Goal: Navigation & Orientation: Find specific page/section

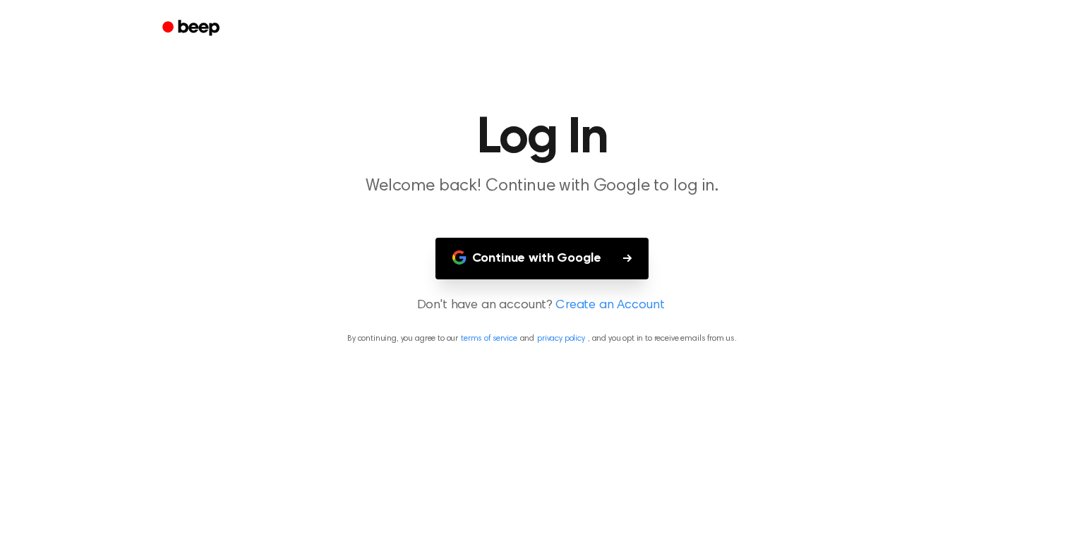
click at [581, 267] on button "Continue with Google" at bounding box center [542, 259] width 214 height 42
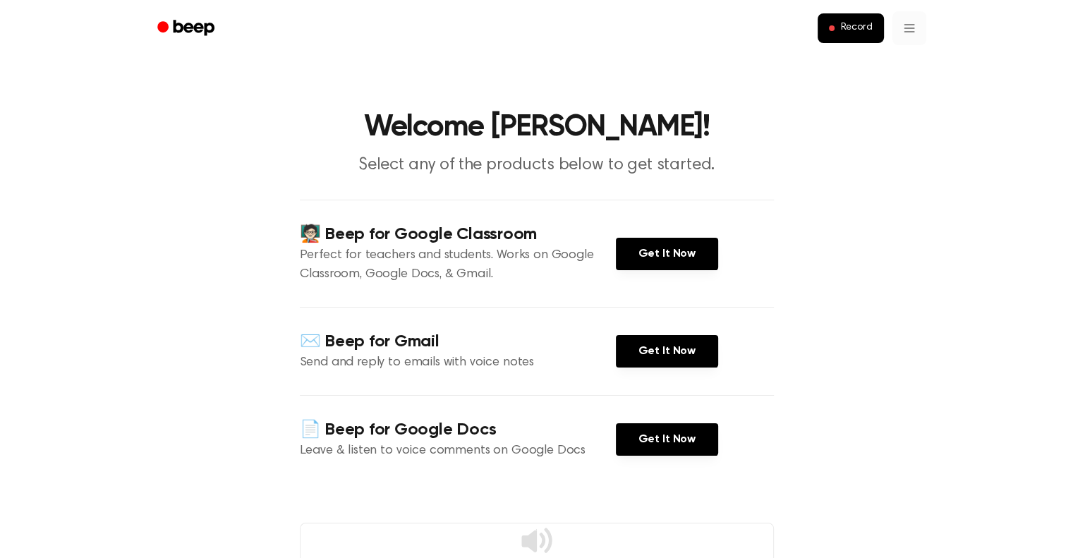
click at [904, 20] on html "Record Welcome [PERSON_NAME]! Select any of the products below to get started. …" at bounding box center [536, 522] width 1073 height 1044
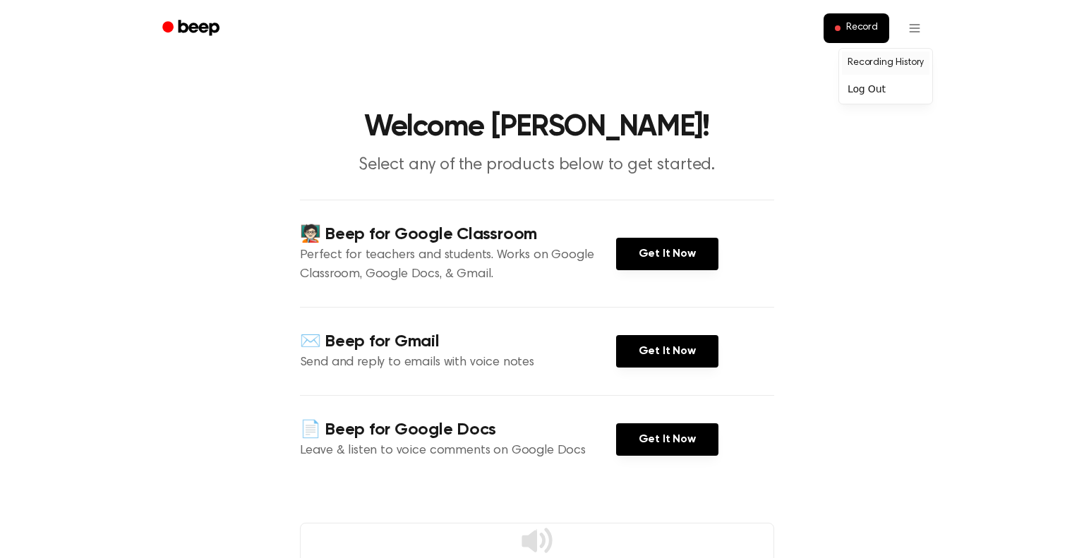
click at [898, 68] on link "Recording History" at bounding box center [885, 63] width 87 height 23
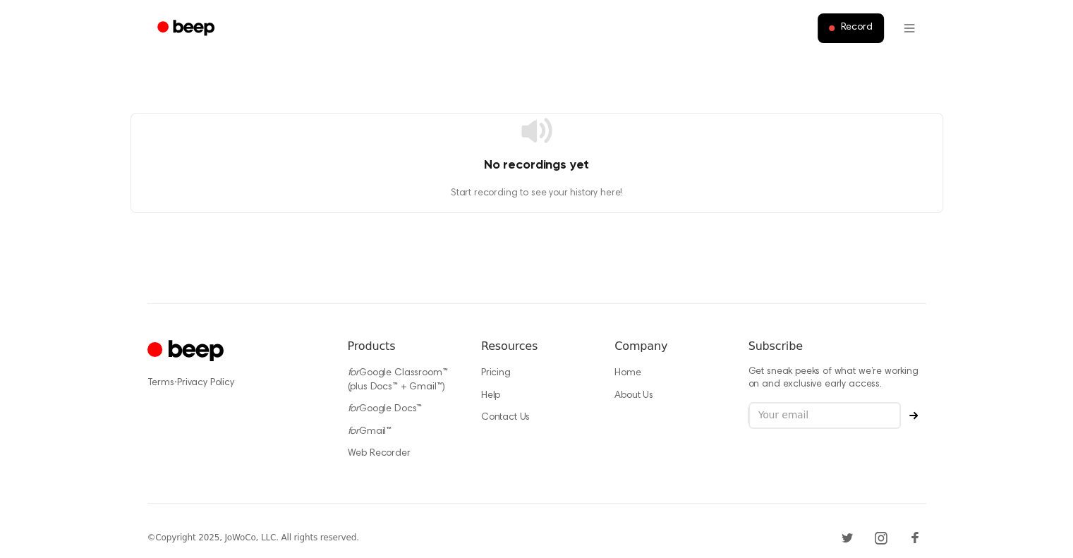
click at [191, 20] on icon "Beep" at bounding box center [187, 28] width 60 height 20
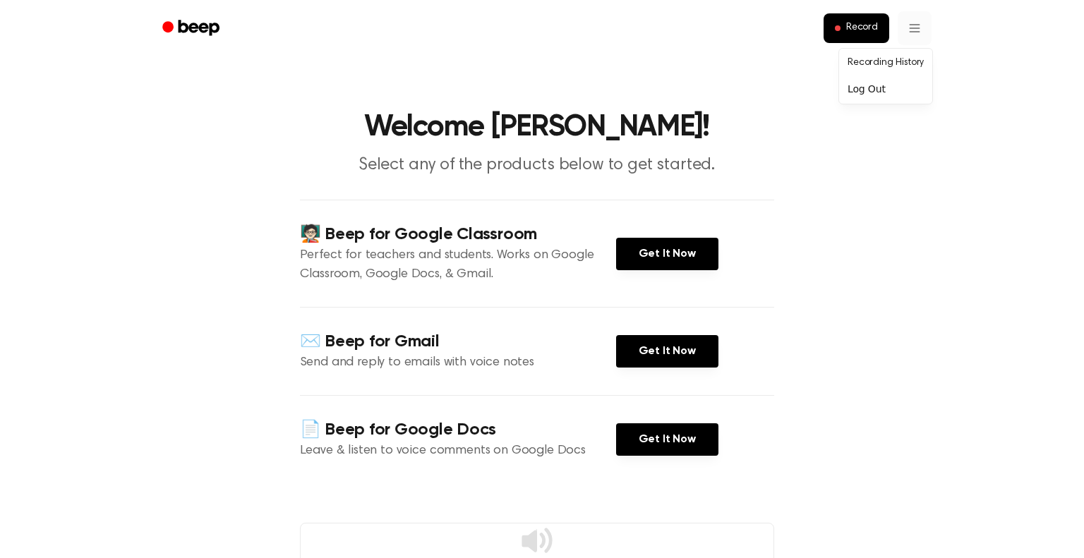
click at [895, 35] on html "Record Welcome [PERSON_NAME]! Select any of the products below to get started. …" at bounding box center [542, 522] width 1084 height 1044
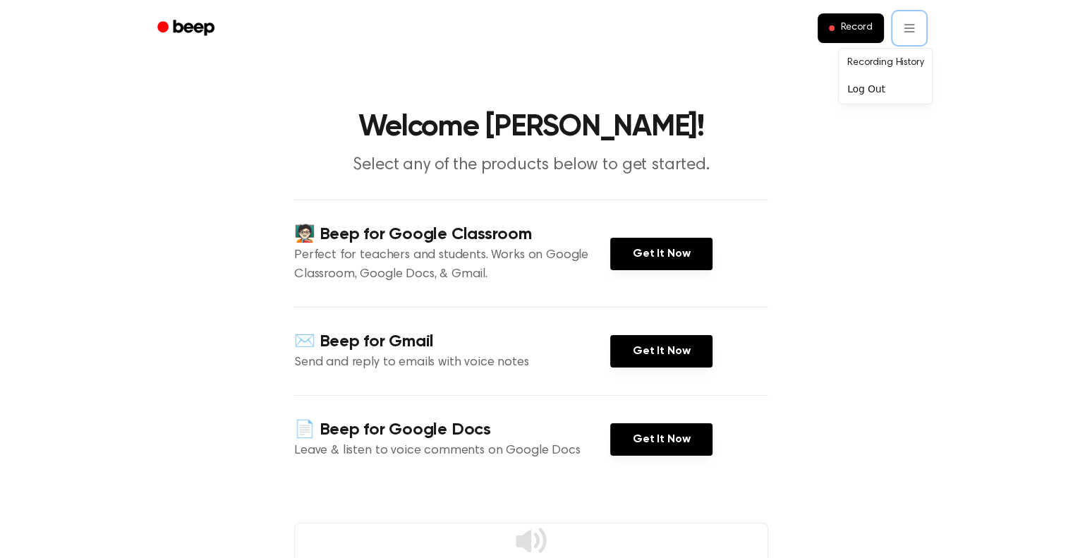
click at [697, 141] on html "Record Welcome Diego! Select any of the products below to get started. 🧑🏻‍🏫 Bee…" at bounding box center [536, 522] width 1073 height 1044
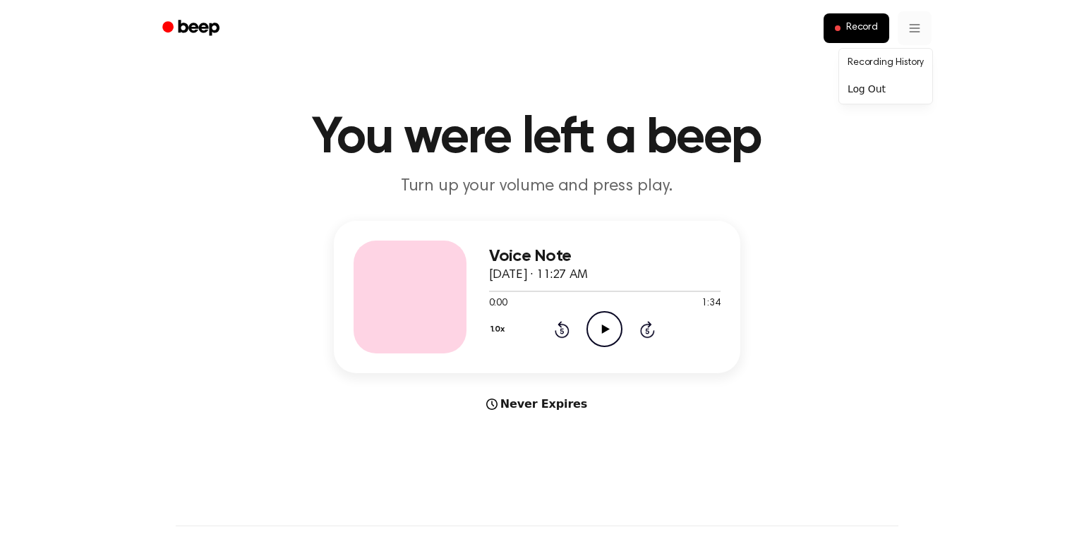
click at [905, 26] on html "Record You were left a beep Turn up your volume and press play. Voice Note [DAT…" at bounding box center [542, 555] width 1084 height 1111
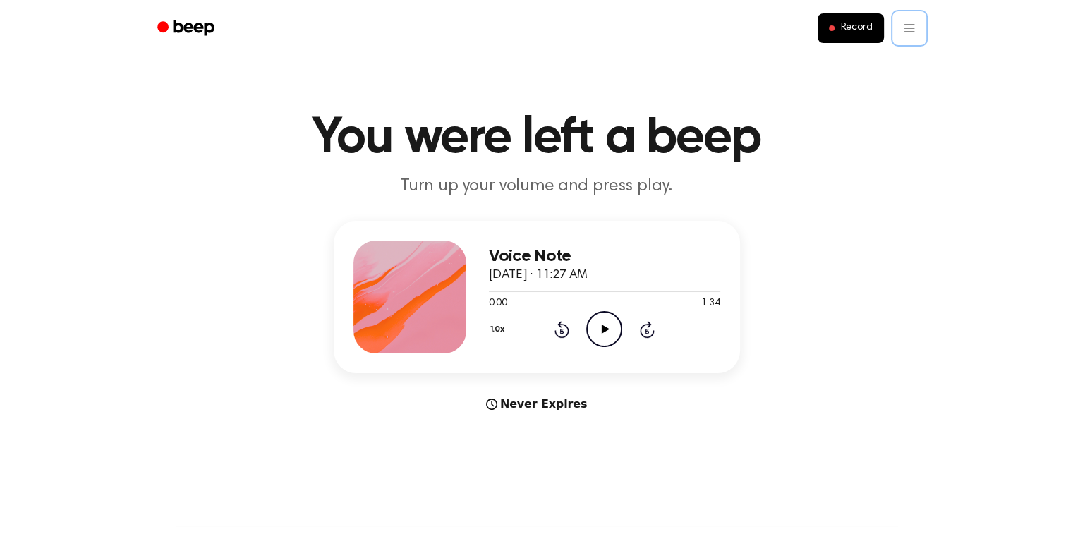
click at [801, 51] on html "Record You were left a beep Turn up your volume and press play. Voice Note Sept…" at bounding box center [536, 555] width 1073 height 1111
